Goal: Browse casually: Explore the website without a specific task or goal

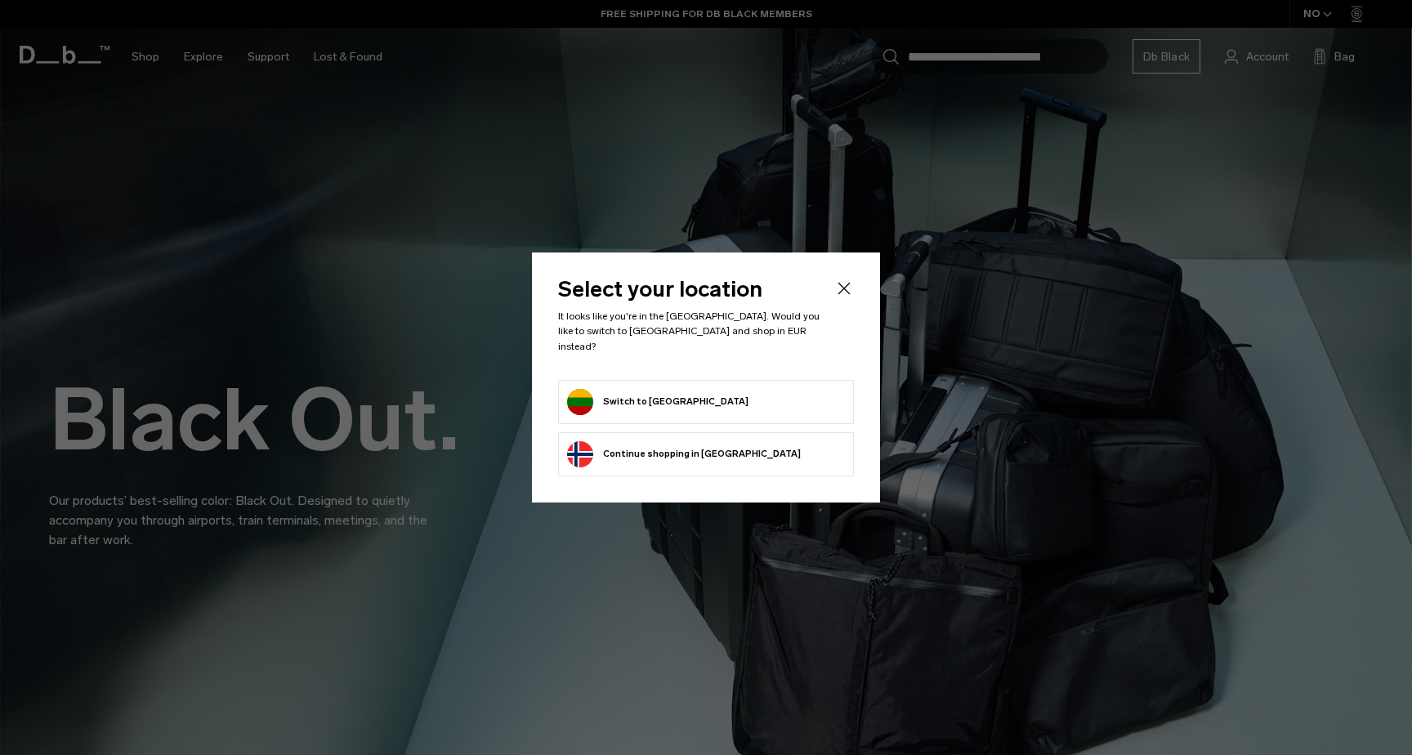
click at [666, 389] on button "Switch to Lithuania" at bounding box center [657, 402] width 181 height 26
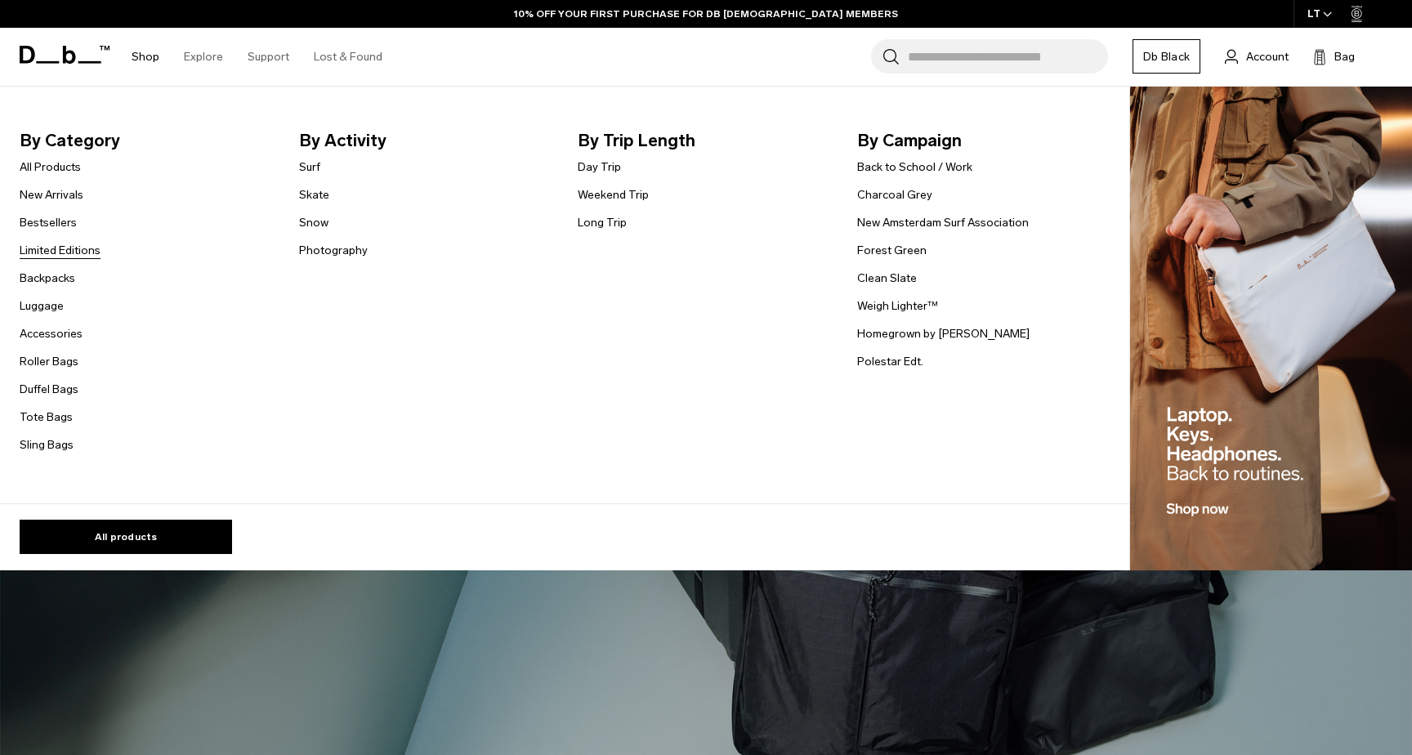
click at [67, 249] on link "Limited Editions" at bounding box center [60, 250] width 81 height 17
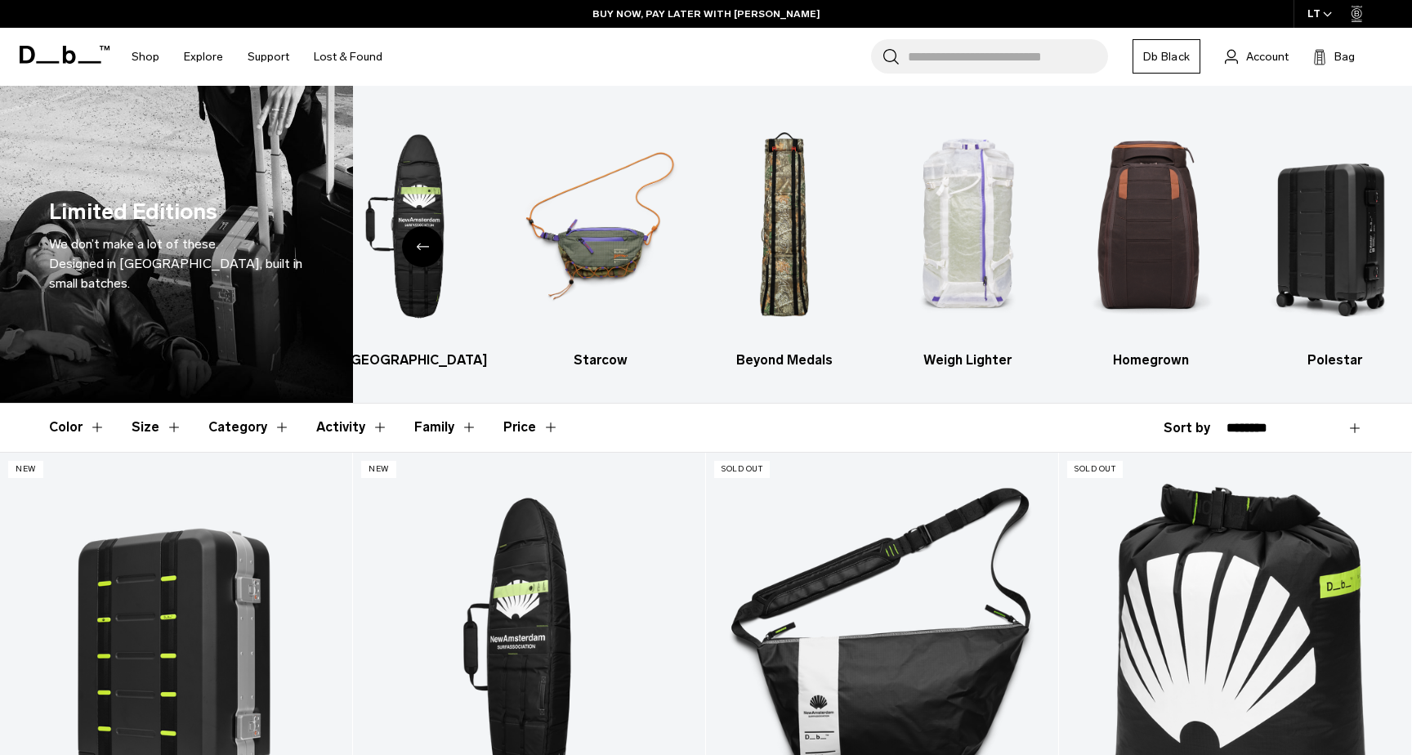
click at [53, 58] on icon at bounding box center [65, 55] width 90 height 18
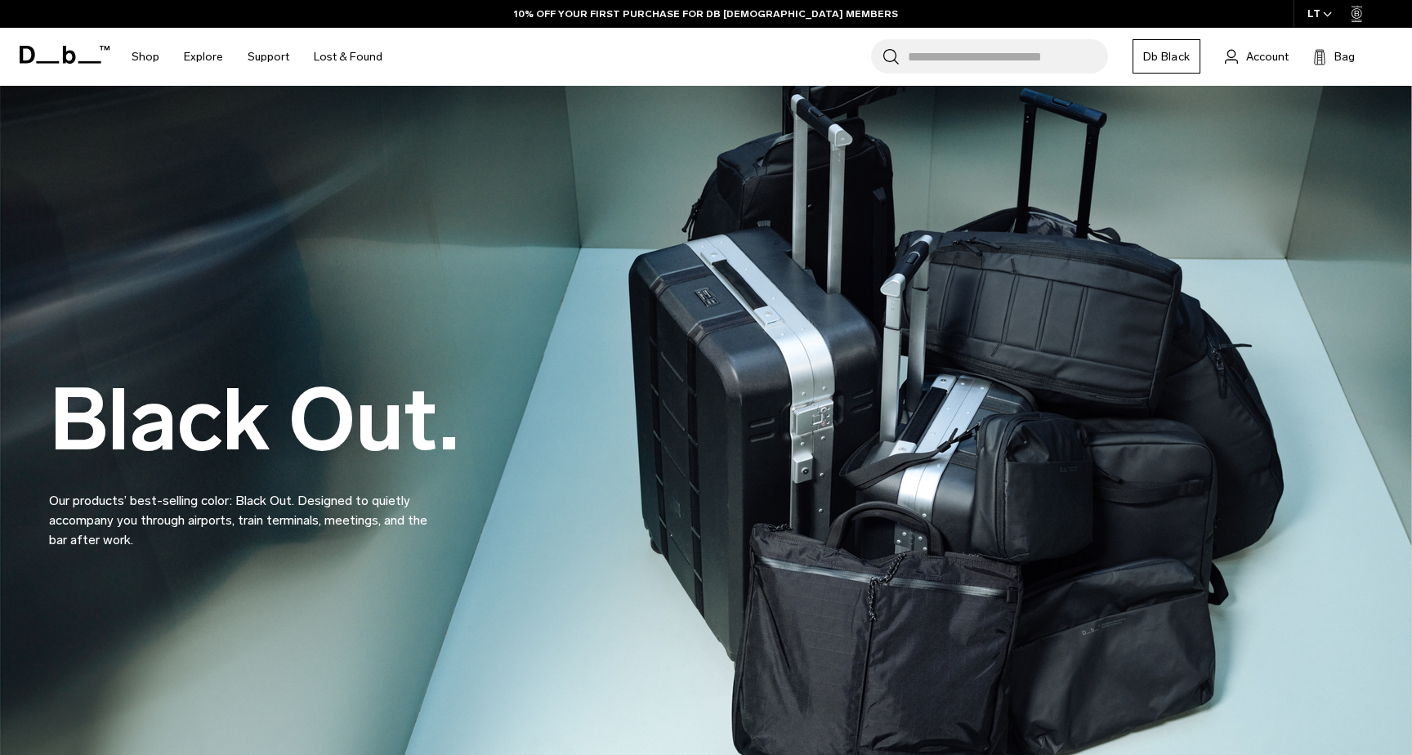
click at [1357, 14] on icon at bounding box center [1356, 14] width 11 height 16
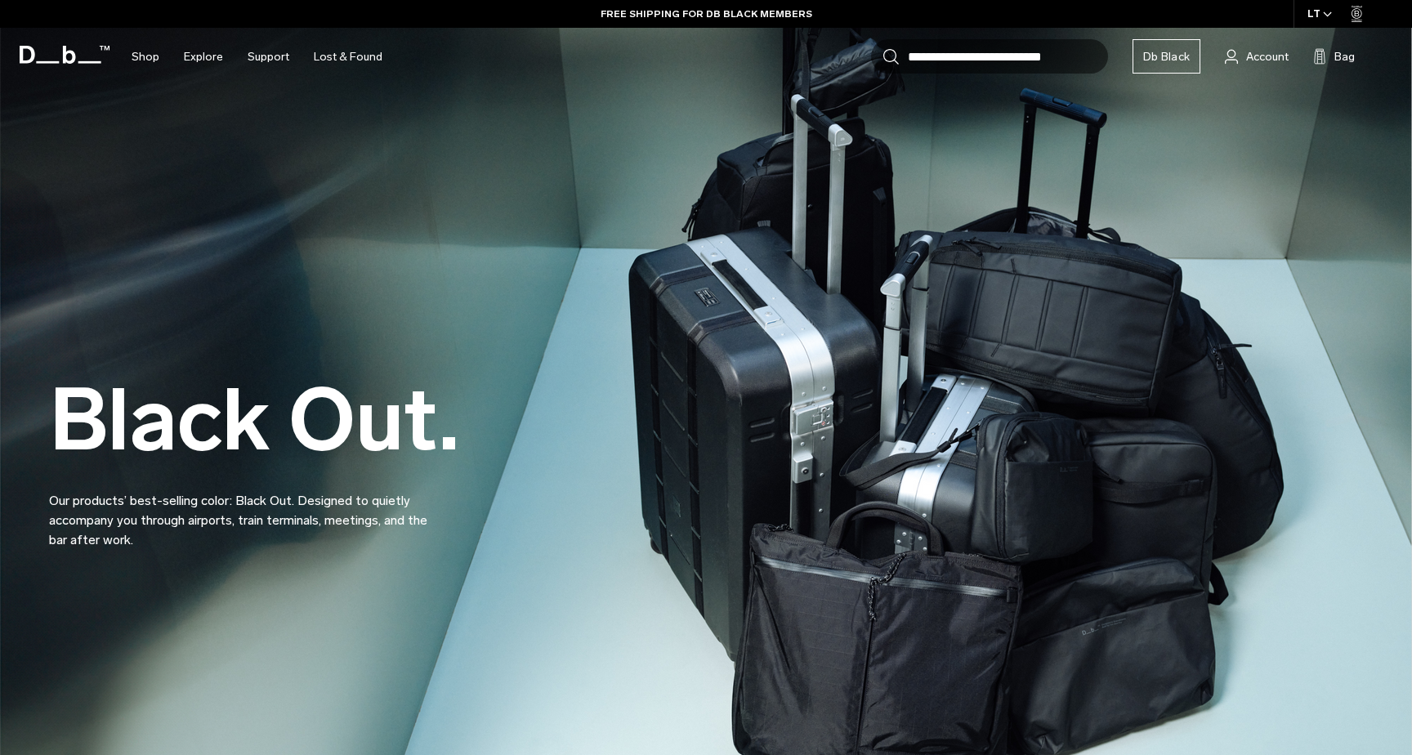
click at [757, 531] on div "Black Out. Our products’ best-selling color: Black Out. Designed to quietly acc…" at bounding box center [706, 423] width 1314 height 352
